Goal: Task Accomplishment & Management: Manage account settings

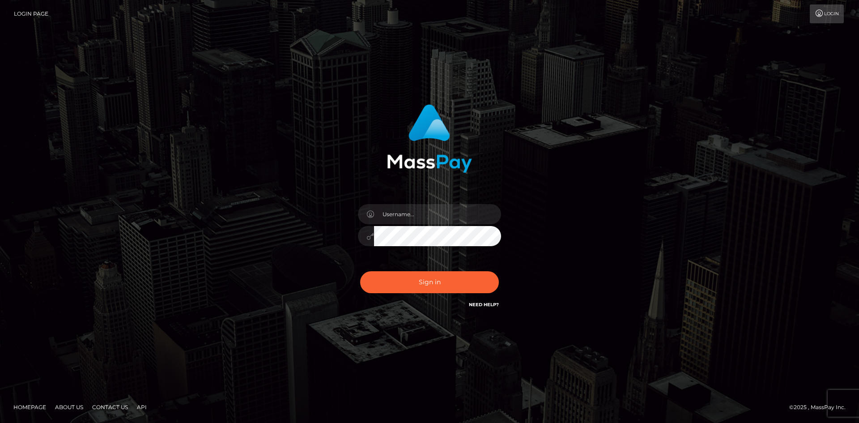
type input "[PERSON_NAME].Springer2"
click at [415, 280] on button "Sign in" at bounding box center [429, 282] width 139 height 22
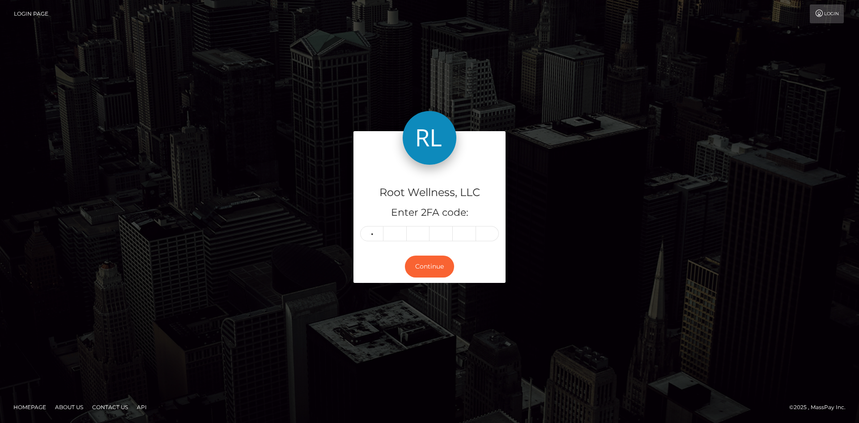
type input "3"
type input "1"
type input "5"
type input "3"
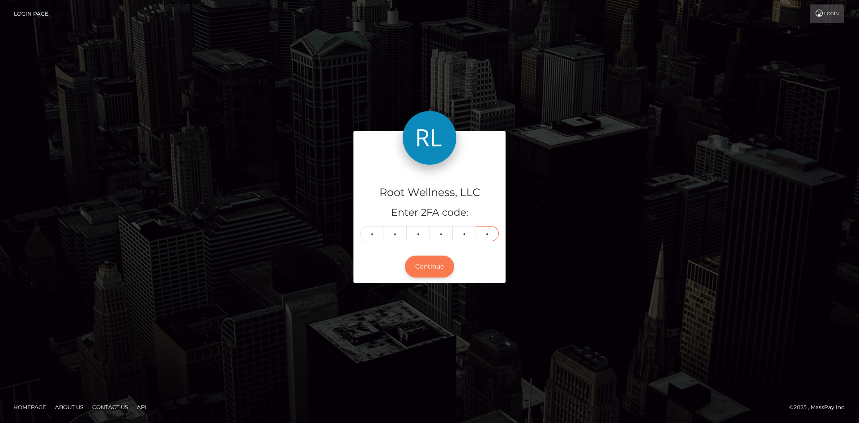
type input "1"
click at [433, 269] on button "Continue" at bounding box center [429, 266] width 49 height 22
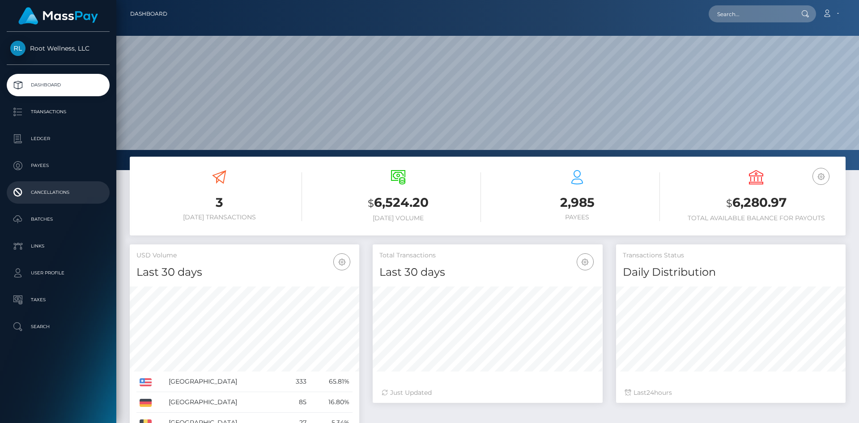
scroll to position [159, 230]
click at [34, 215] on p "Batches" at bounding box center [58, 218] width 96 height 13
